Goal: Check status

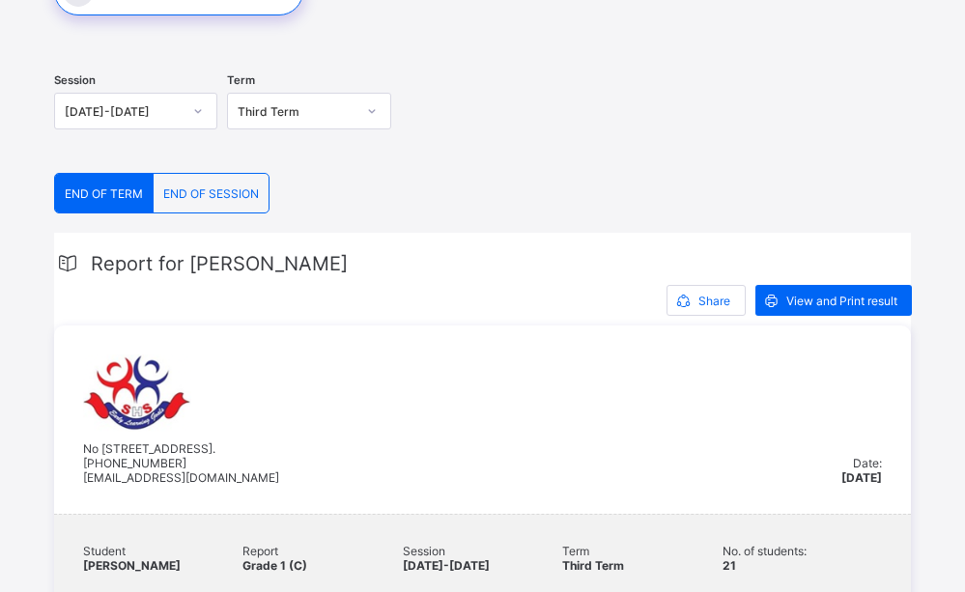
scroll to position [234, 0]
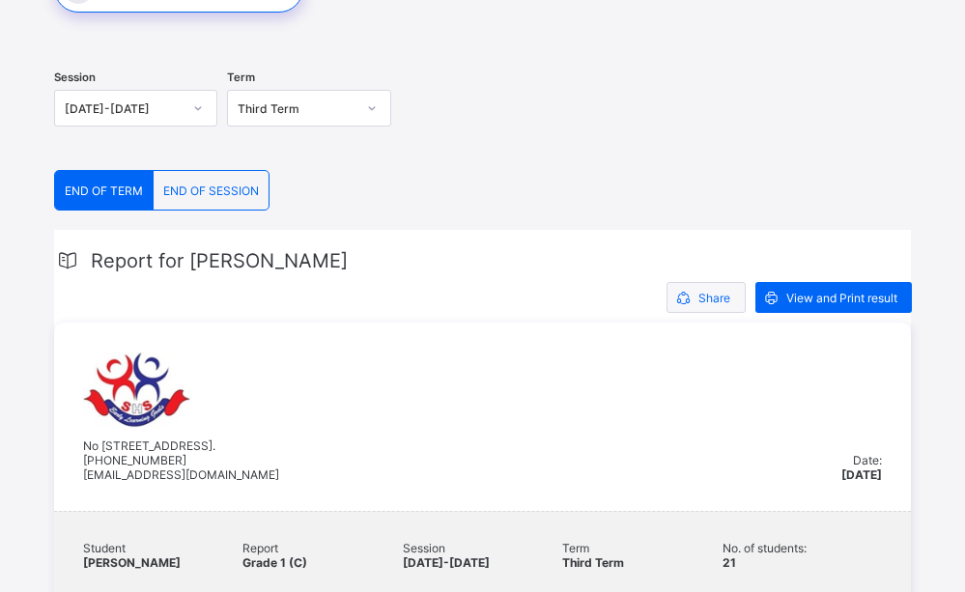
click at [694, 289] on icon at bounding box center [683, 298] width 20 height 18
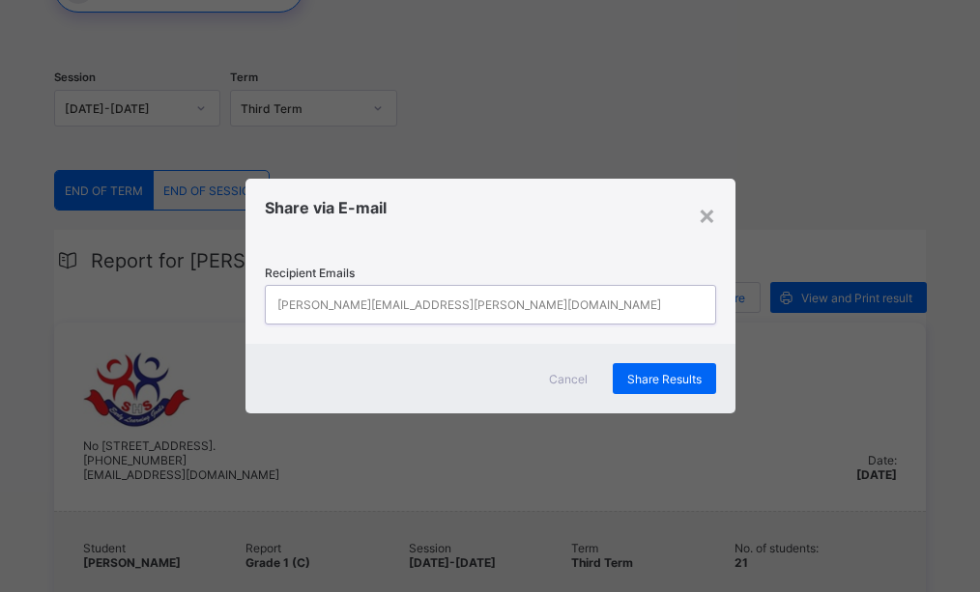
click at [411, 301] on div "john.doe@flexisaf.com" at bounding box center [472, 305] width 413 height 38
type input "**********"
click at [704, 218] on div "×" at bounding box center [707, 214] width 18 height 33
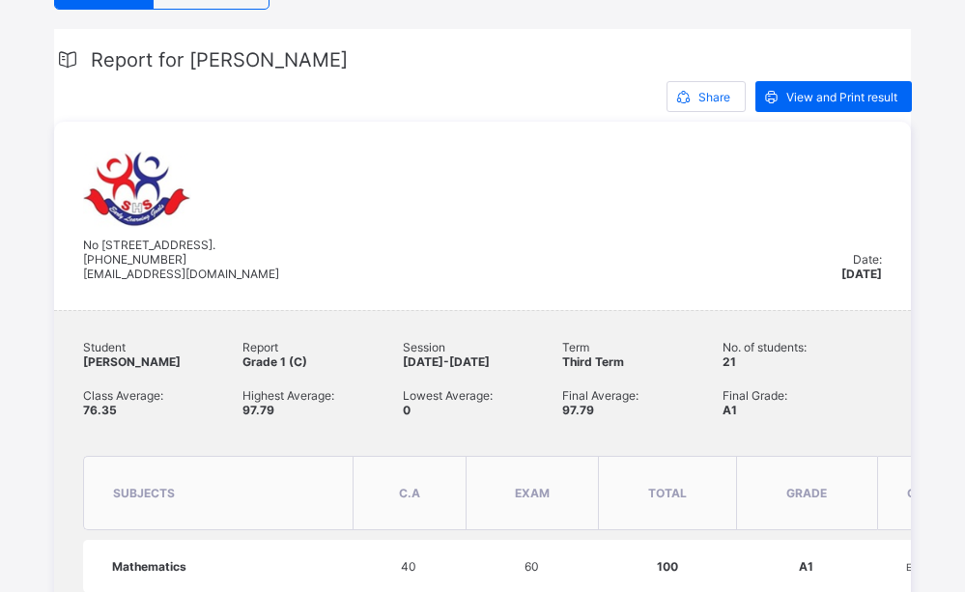
scroll to position [443, 0]
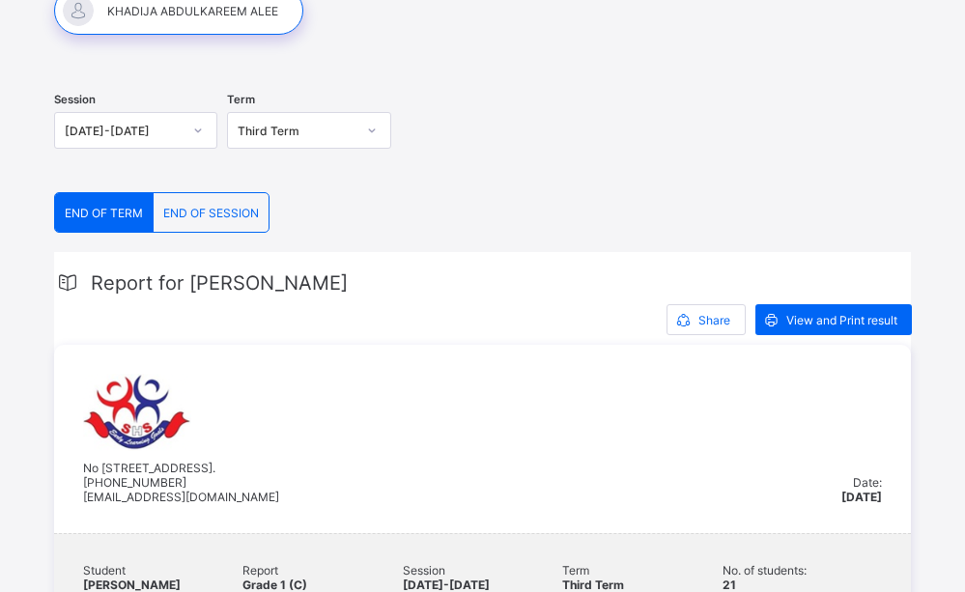
scroll to position [210, 0]
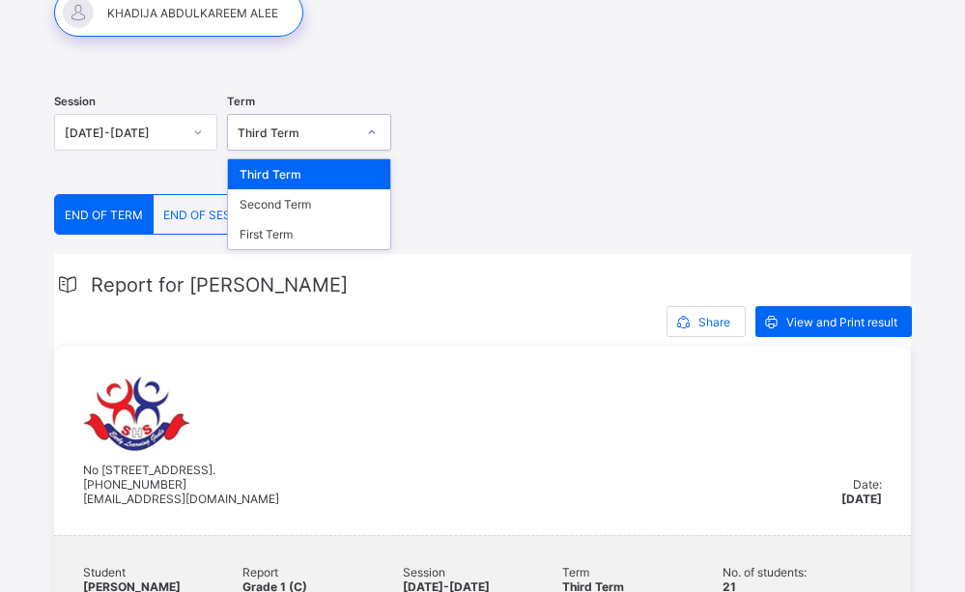
click at [373, 130] on icon at bounding box center [372, 132] width 12 height 19
click at [315, 211] on div "Second Term" at bounding box center [308, 204] width 161 height 30
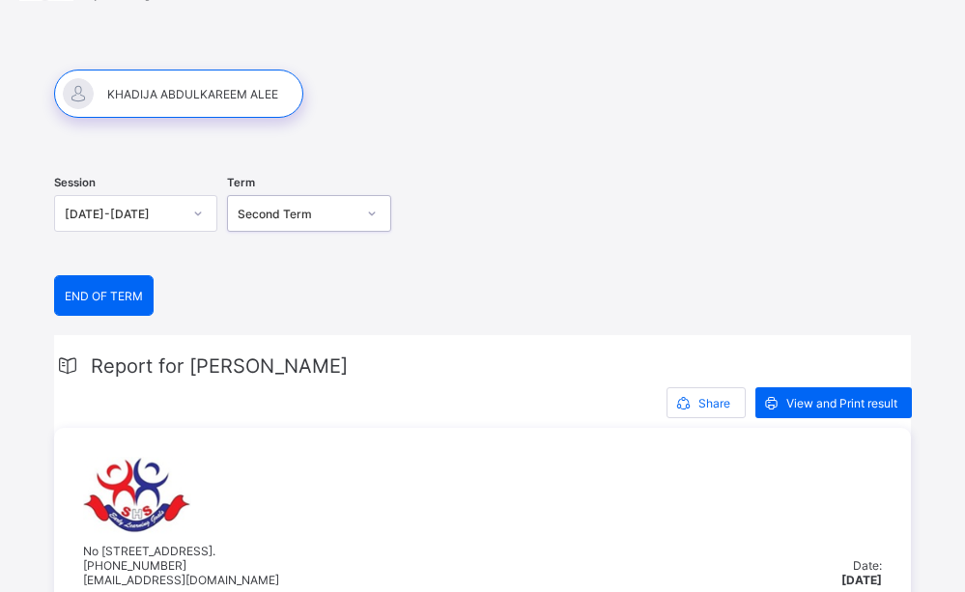
scroll to position [128, 0]
click at [376, 222] on div at bounding box center [372, 214] width 33 height 31
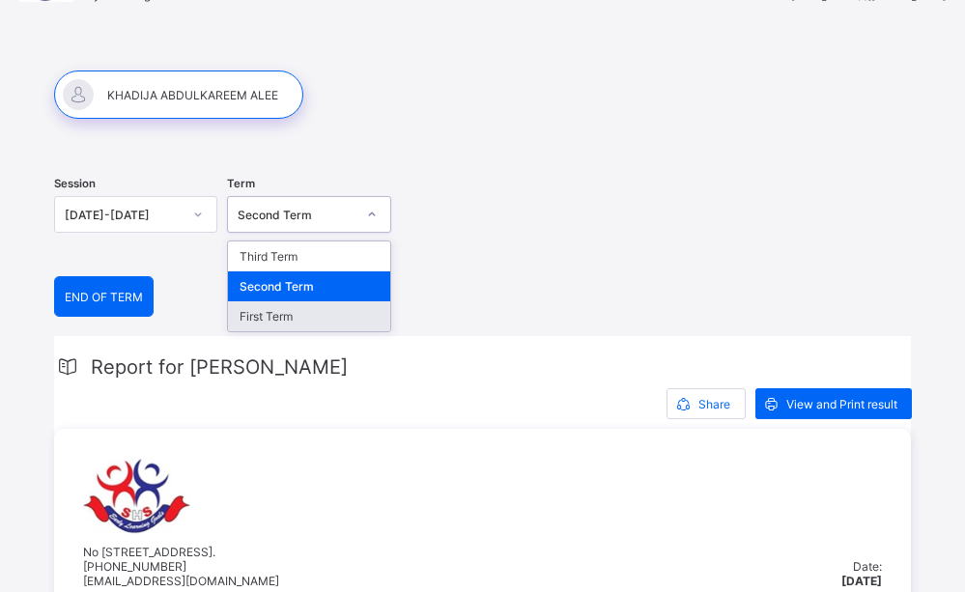
click at [292, 319] on div "First Term" at bounding box center [308, 316] width 161 height 30
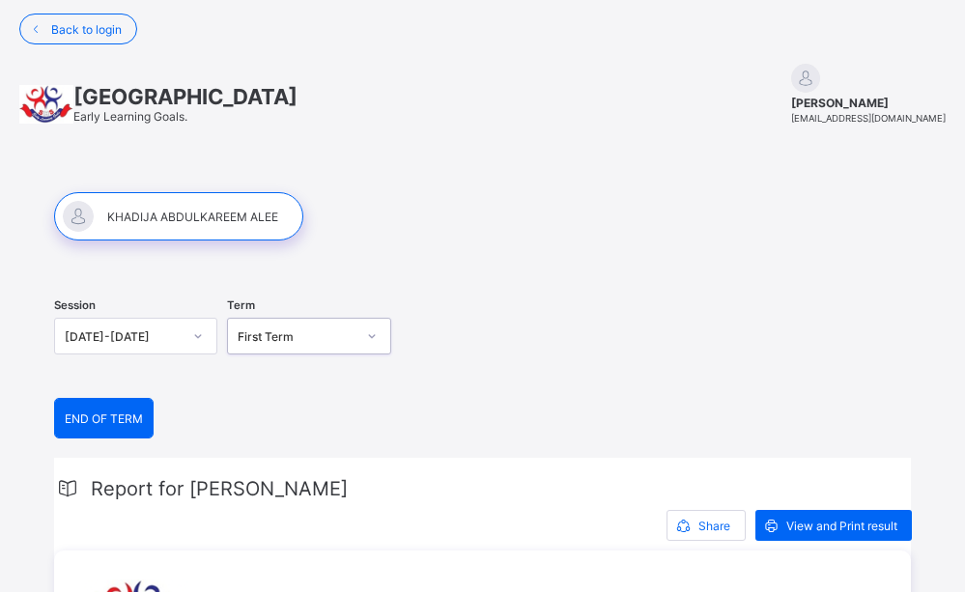
scroll to position [0, 0]
